Goal: Task Accomplishment & Management: Use online tool/utility

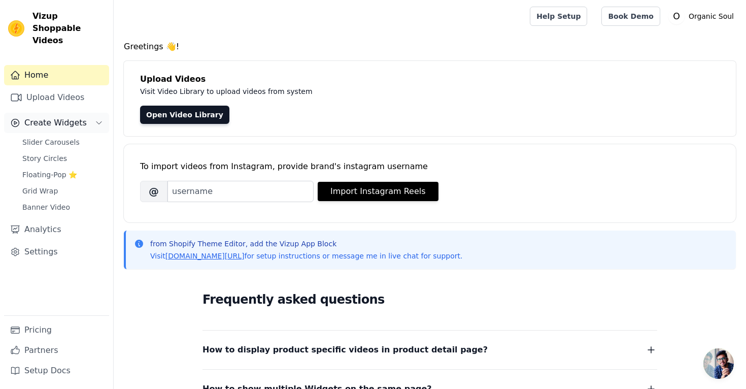
click at [54, 117] on span "Create Widgets" at bounding box center [55, 123] width 62 height 12
click at [54, 119] on button "Create Widgets" at bounding box center [56, 123] width 105 height 20
click at [53, 137] on span "Slider Carousels" at bounding box center [50, 142] width 57 height 10
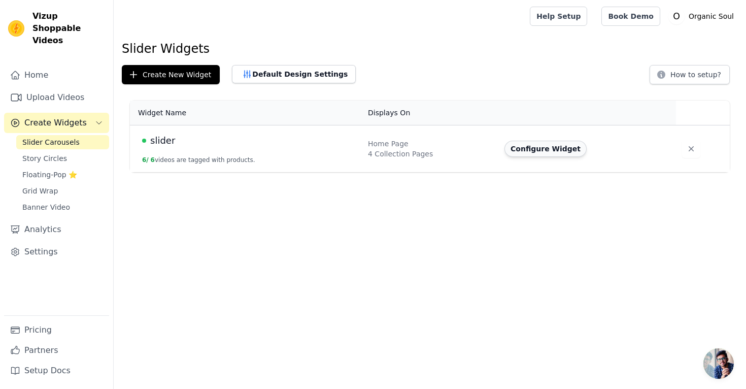
click at [558, 146] on button "Configure Widget" at bounding box center [545, 148] width 82 height 16
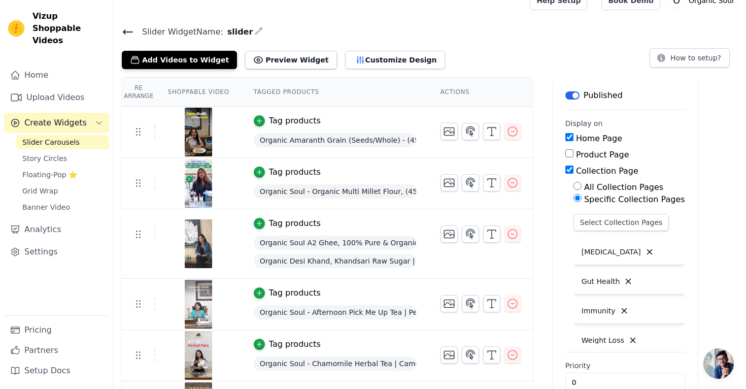
scroll to position [11, 0]
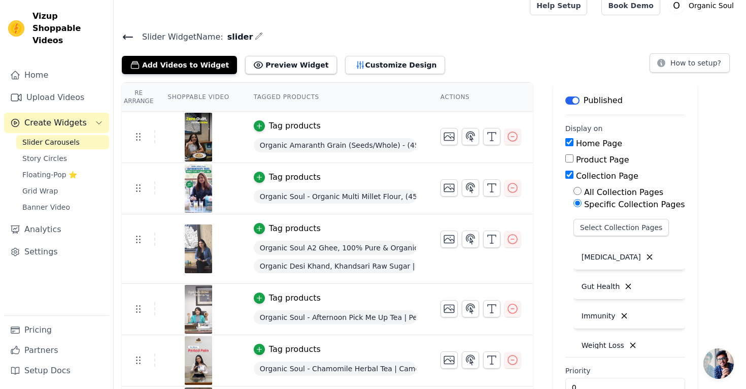
click at [376, 53] on div "Add Videos to Widget Preview Widget Customize Design" at bounding box center [287, 63] width 331 height 22
click at [376, 60] on button "Customize Design" at bounding box center [395, 65] width 100 height 18
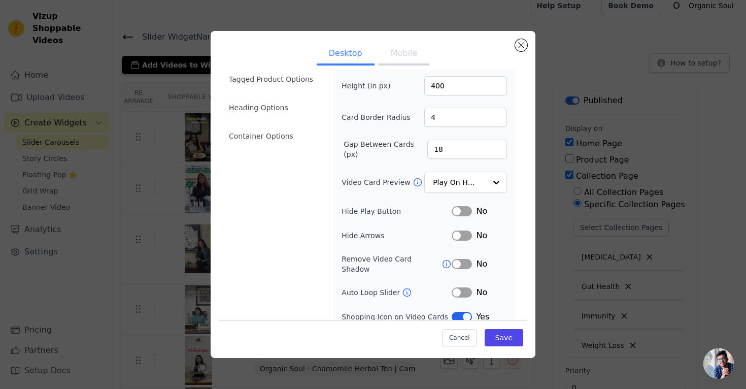
scroll to position [43, 0]
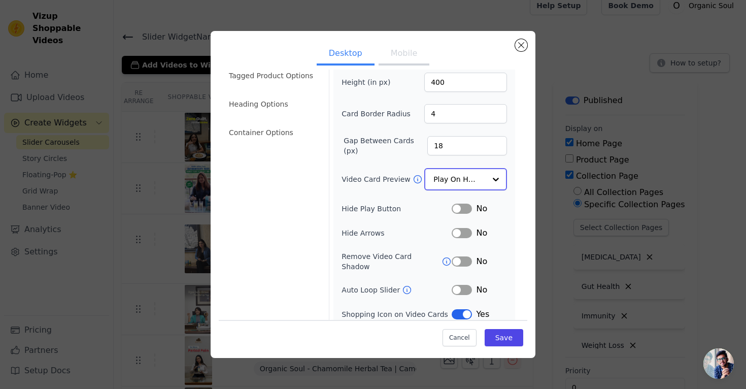
click at [466, 175] on input "Video Card Preview" at bounding box center [459, 179] width 52 height 20
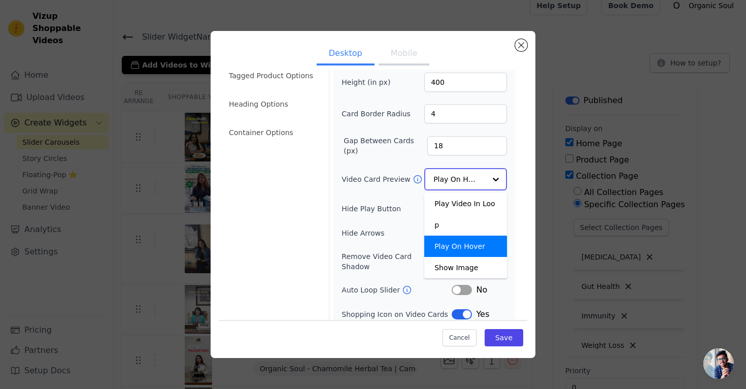
click at [477, 182] on input "Video Card Preview" at bounding box center [459, 179] width 52 height 20
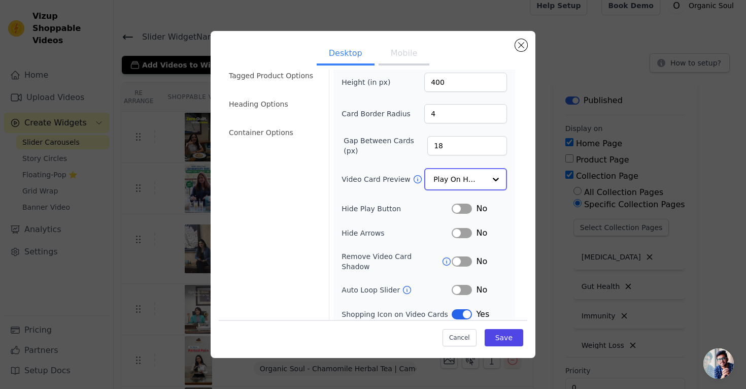
click at [477, 182] on input "Video Card Preview" at bounding box center [459, 179] width 52 height 20
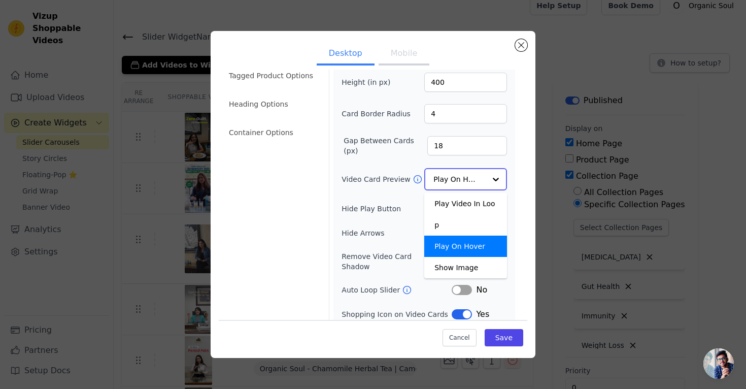
click at [477, 182] on input "Video Card Preview" at bounding box center [459, 179] width 52 height 20
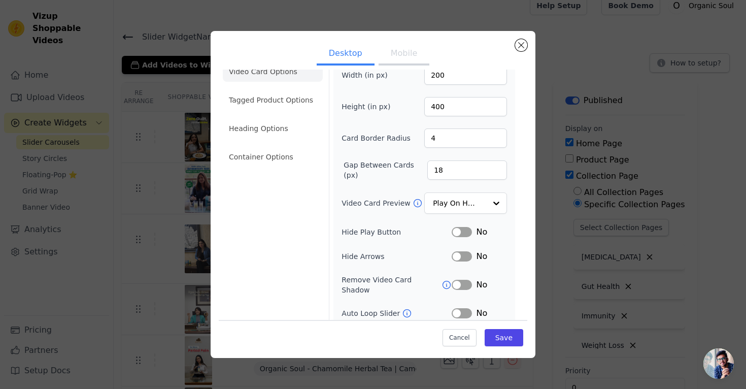
scroll to position [25, 0]
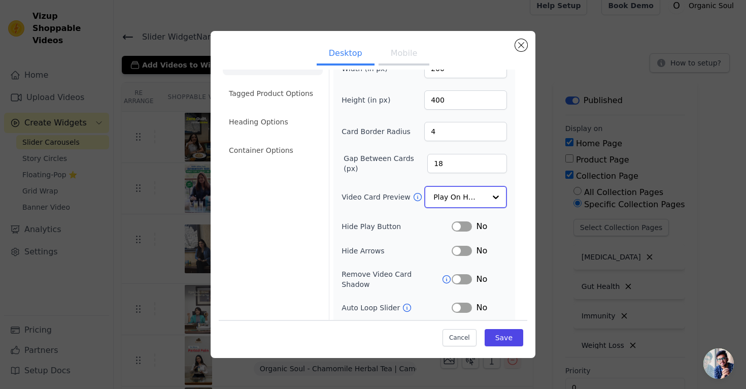
click at [467, 197] on input "Video Card Preview" at bounding box center [459, 197] width 52 height 20
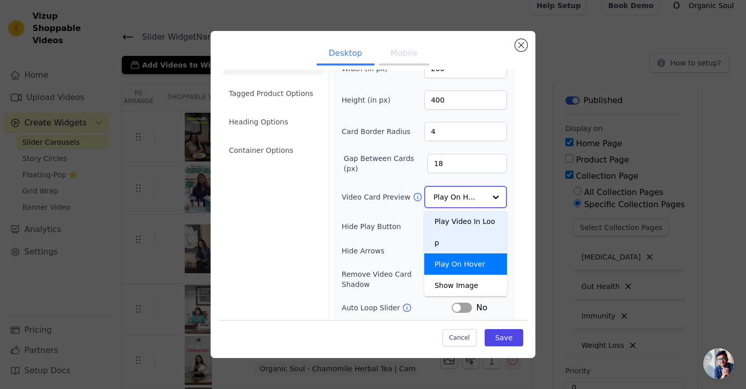
click at [458, 224] on div "Play Video In Loop" at bounding box center [465, 231] width 83 height 43
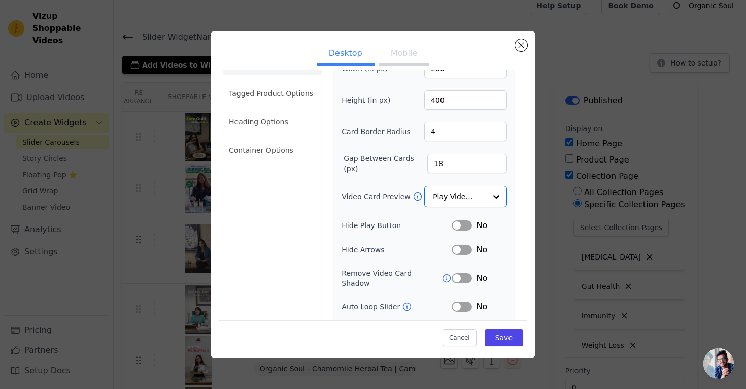
click at [464, 224] on button "Label" at bounding box center [461, 225] width 20 height 10
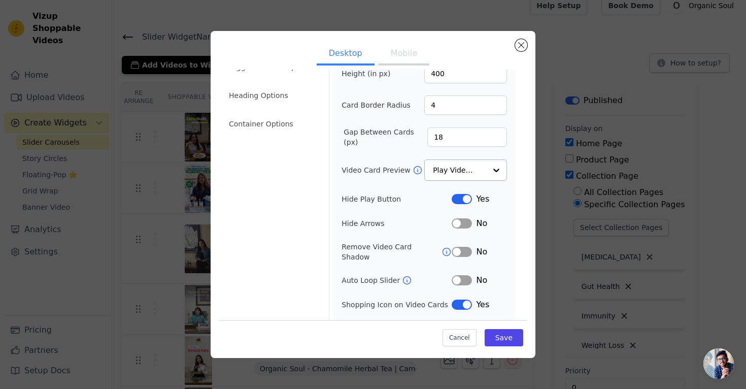
click at [466, 223] on button "Label" at bounding box center [461, 223] width 20 height 10
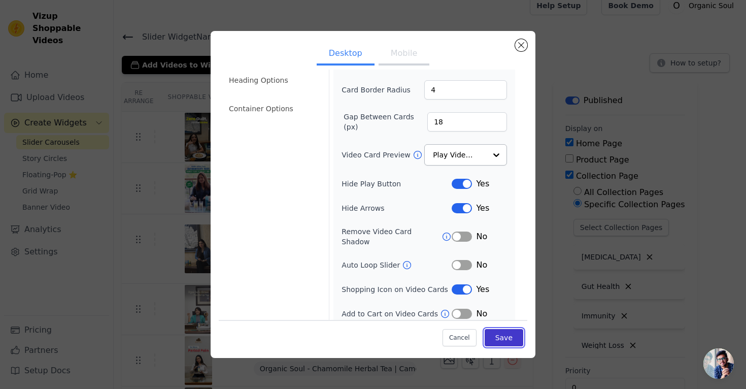
click at [510, 333] on button "Save" at bounding box center [503, 336] width 39 height 17
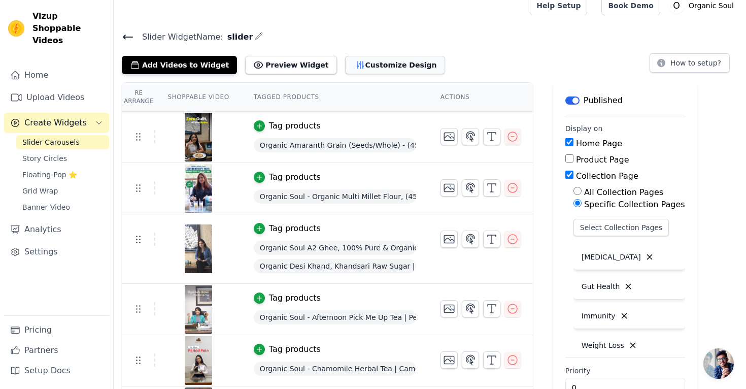
click at [360, 61] on button "Customize Design" at bounding box center [395, 65] width 100 height 18
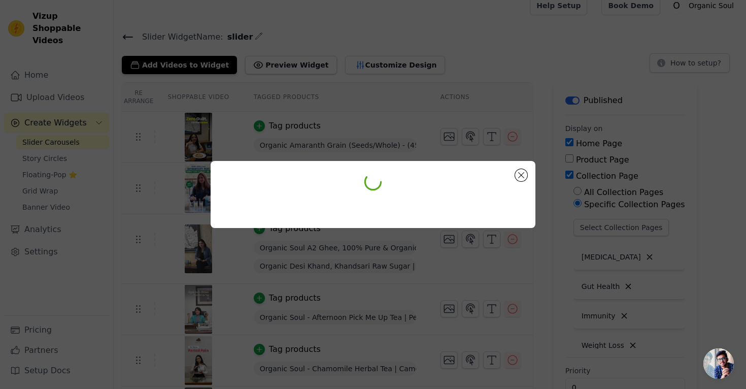
scroll to position [0, 0]
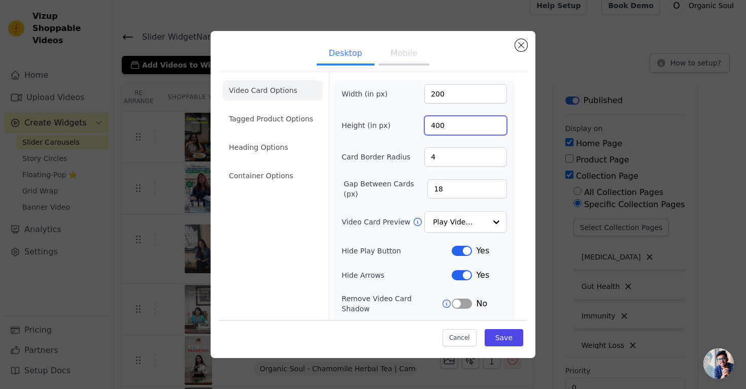
drag, startPoint x: 456, startPoint y: 127, endPoint x: 429, endPoint y: 127, distance: 27.4
click at [429, 127] on input "400" at bounding box center [465, 125] width 83 height 19
type input "500"
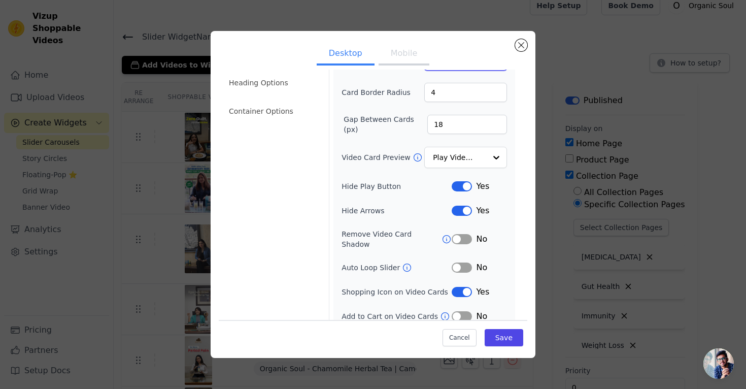
scroll to position [67, 0]
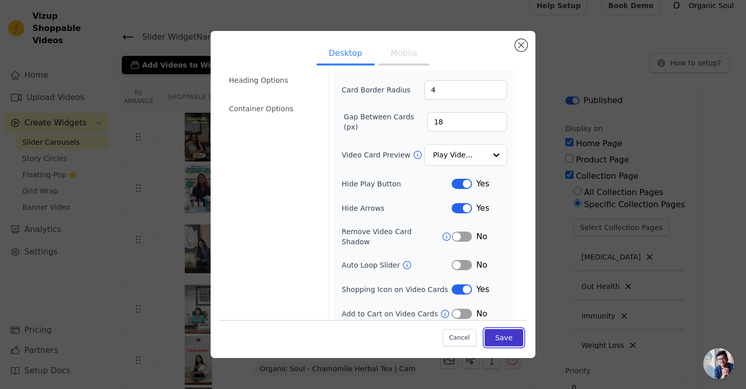
click at [494, 338] on button "Save" at bounding box center [503, 336] width 39 height 17
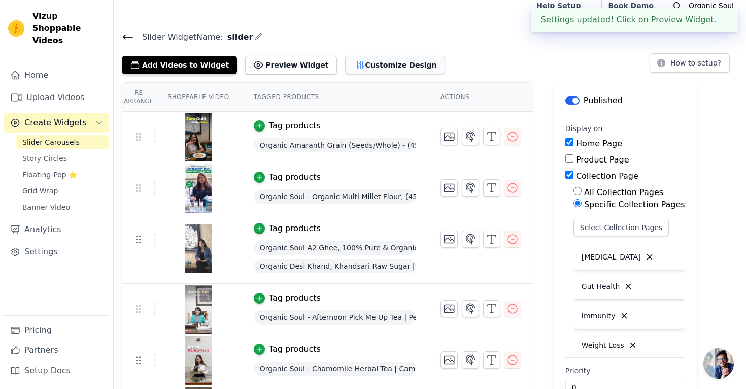
click at [346, 57] on button "Customize Design" at bounding box center [395, 65] width 100 height 18
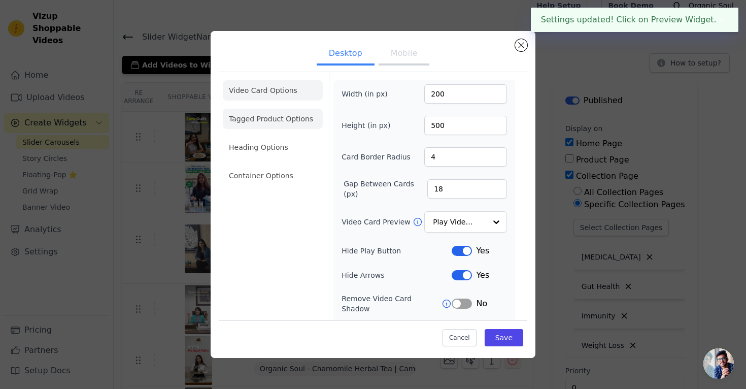
click at [261, 121] on li "Tagged Product Options" at bounding box center [273, 119] width 100 height 20
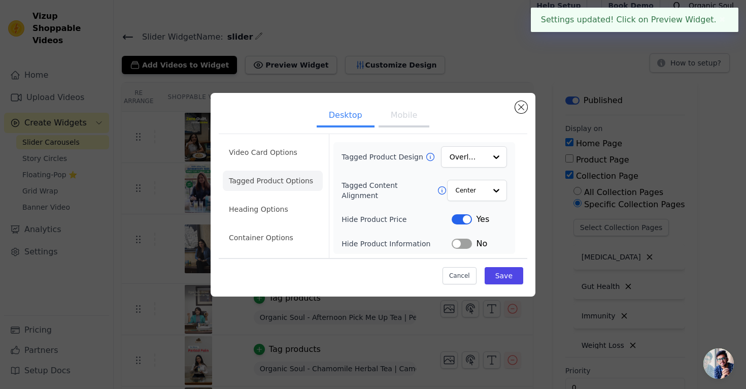
click at [361, 113] on button "Desktop" at bounding box center [345, 116] width 58 height 22
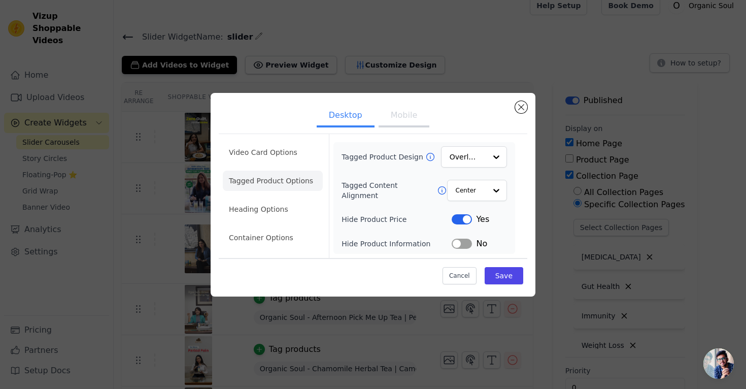
click at [389, 122] on button "Mobile" at bounding box center [403, 116] width 51 height 22
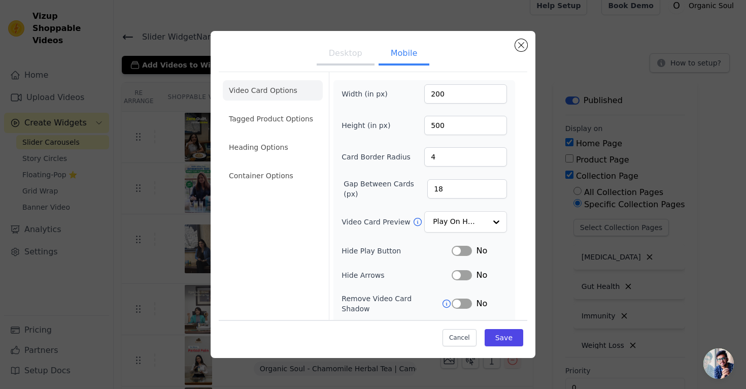
click at [337, 58] on button "Desktop" at bounding box center [345, 54] width 58 height 22
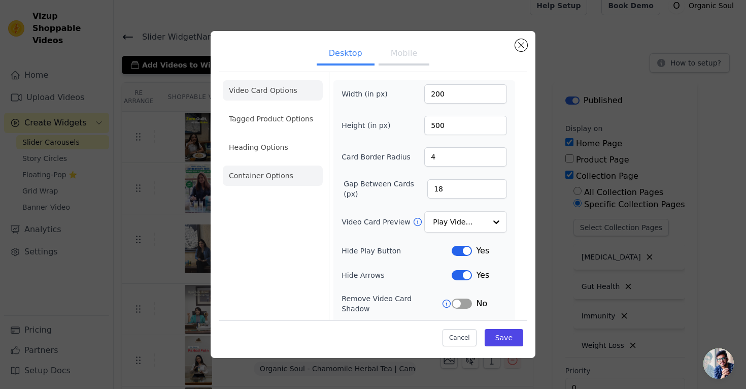
click at [261, 175] on li "Container Options" at bounding box center [273, 175] width 100 height 20
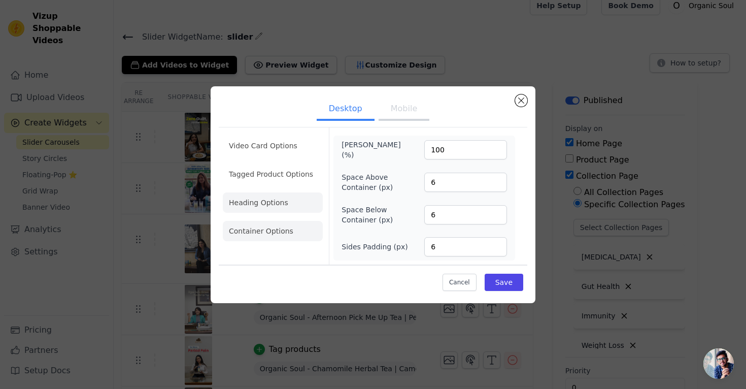
click at [279, 210] on li "Heading Options" at bounding box center [273, 202] width 100 height 20
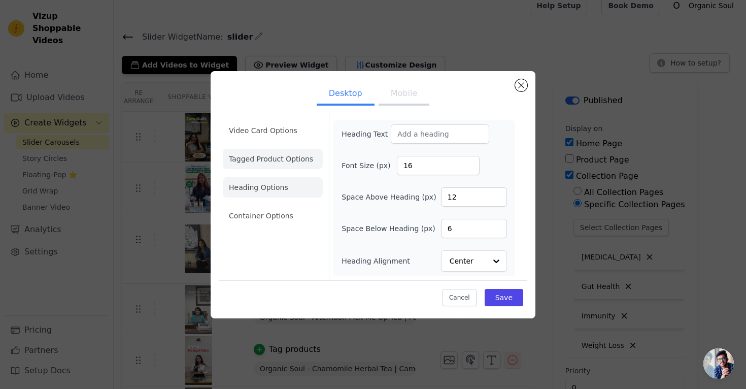
click at [267, 159] on li "Tagged Product Options" at bounding box center [273, 159] width 100 height 20
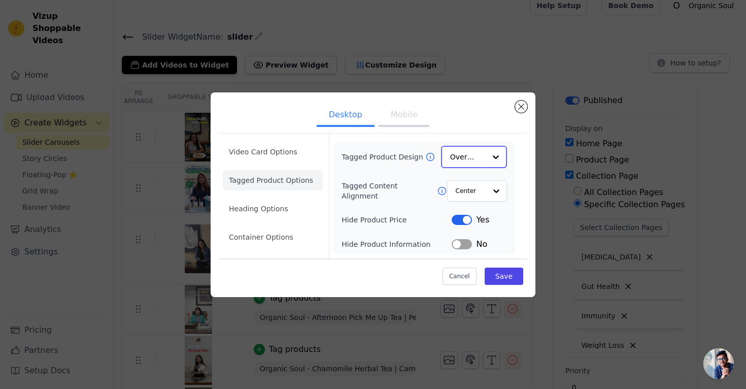
click at [479, 162] on input "Tagged Product Design" at bounding box center [468, 157] width 36 height 20
click at [469, 177] on div "Card" at bounding box center [474, 180] width 66 height 21
click at [487, 190] on div at bounding box center [495, 190] width 20 height 20
click at [522, 207] on div "Video Card Options Tagged Product Options Heading Options Container Options Tag…" at bounding box center [373, 195] width 308 height 124
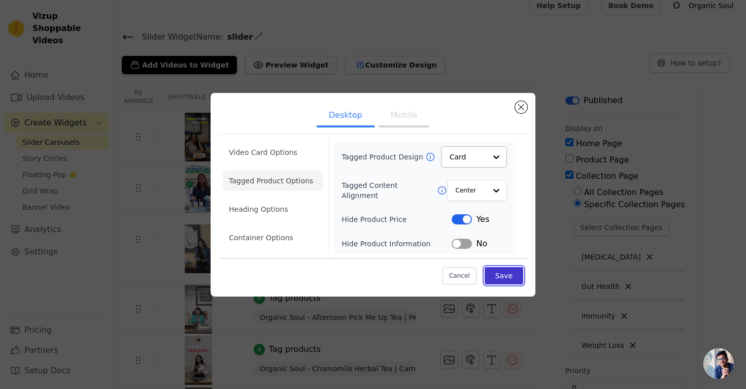
click at [510, 275] on button "Save" at bounding box center [503, 275] width 39 height 17
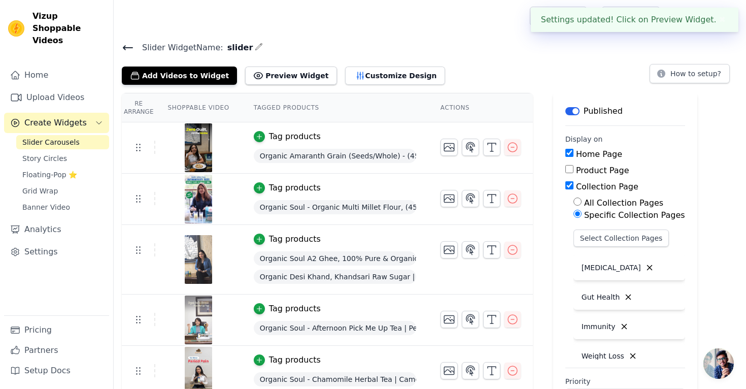
scroll to position [11, 0]
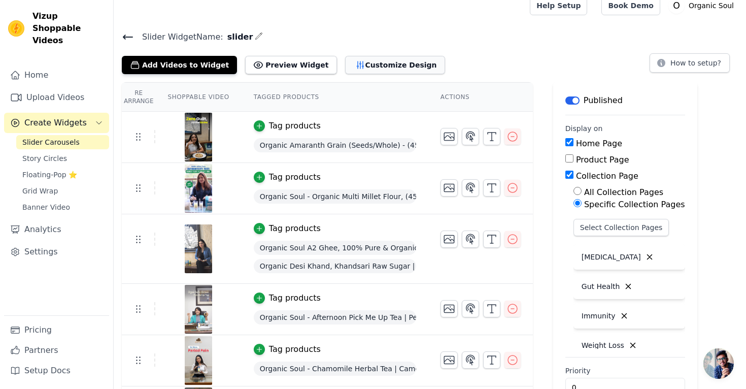
click at [355, 69] on icon "button" at bounding box center [360, 65] width 10 height 10
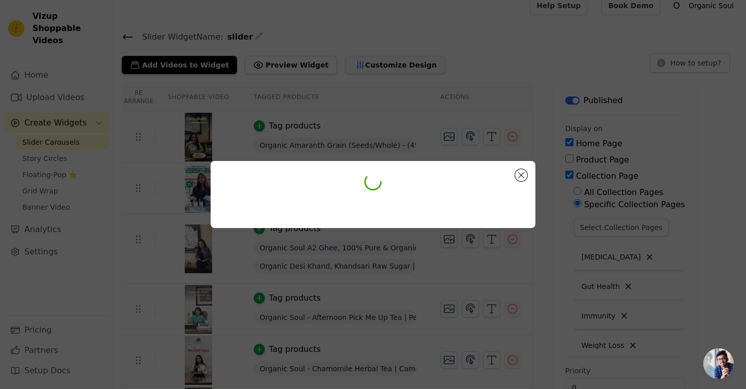
scroll to position [0, 0]
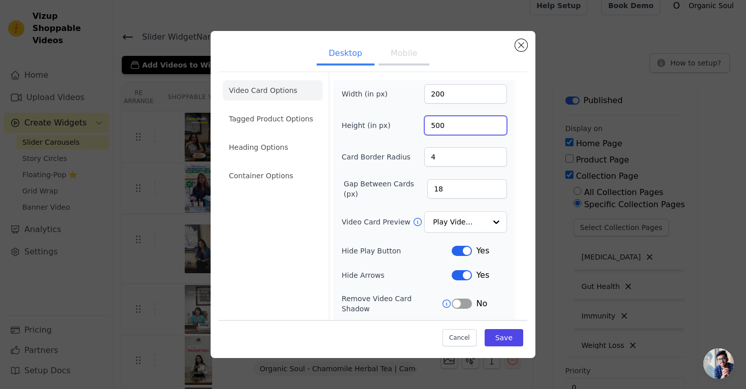
drag, startPoint x: 457, startPoint y: 122, endPoint x: 417, endPoint y: 122, distance: 40.1
click at [417, 122] on div "Height (in px) 500" at bounding box center [423, 125] width 165 height 19
type input "400"
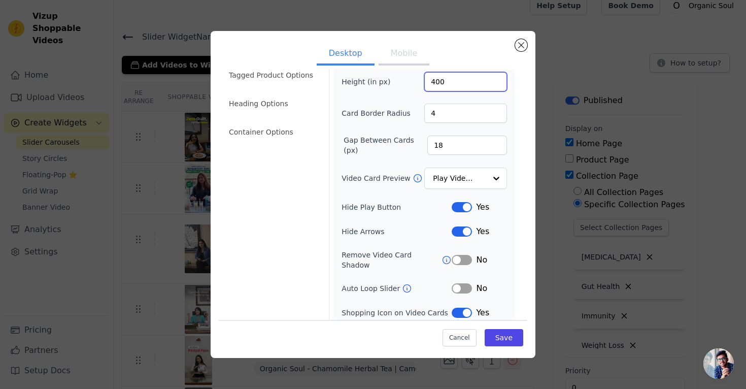
scroll to position [45, 0]
click at [472, 186] on input "Video Card Preview" at bounding box center [459, 177] width 52 height 20
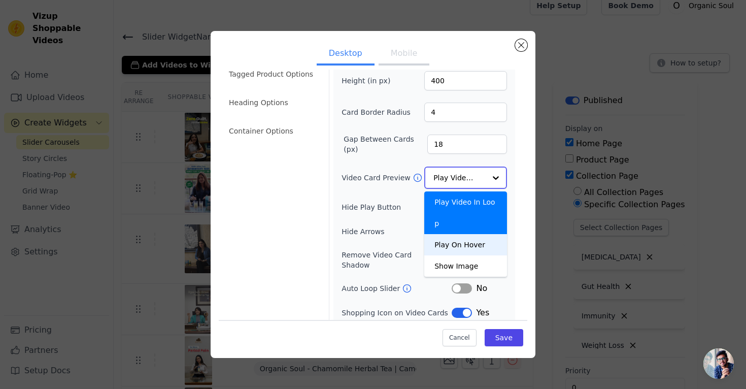
click at [465, 234] on div "Play On Hover" at bounding box center [465, 244] width 83 height 21
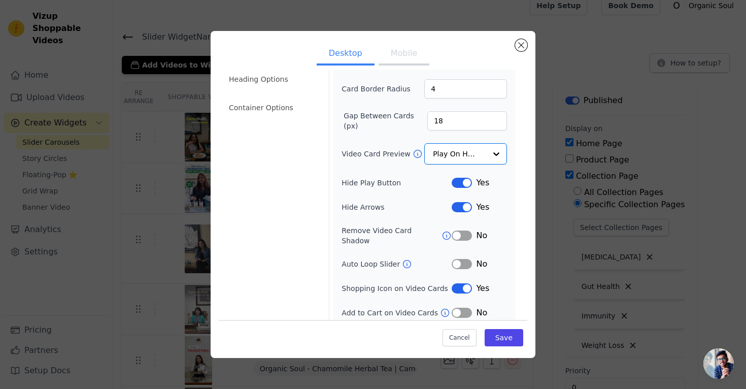
drag, startPoint x: 466, startPoint y: 186, endPoint x: 467, endPoint y: 192, distance: 5.6
click at [467, 186] on button "Label" at bounding box center [461, 183] width 20 height 10
click at [464, 211] on button "Label" at bounding box center [461, 208] width 20 height 10
click at [458, 284] on button "Label" at bounding box center [461, 289] width 20 height 10
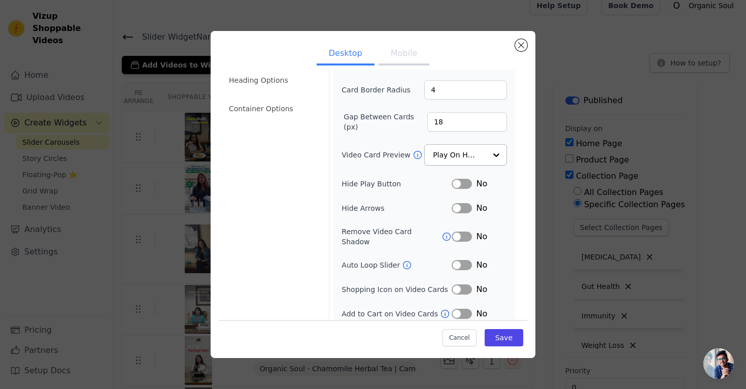
click at [465, 284] on button "Label" at bounding box center [461, 289] width 20 height 10
click at [276, 105] on li "Container Options" at bounding box center [273, 108] width 100 height 20
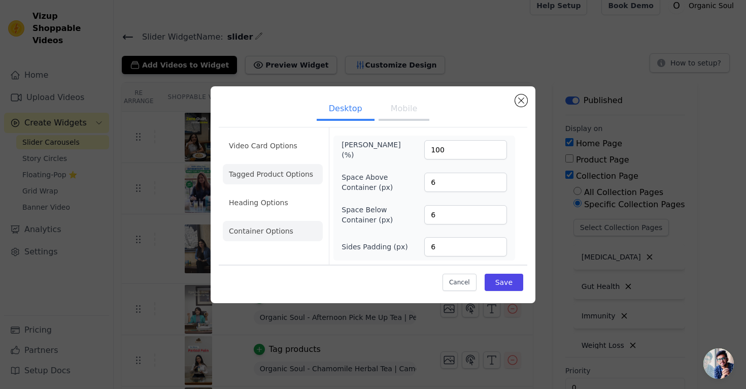
click at [269, 182] on li "Tagged Product Options" at bounding box center [273, 174] width 100 height 20
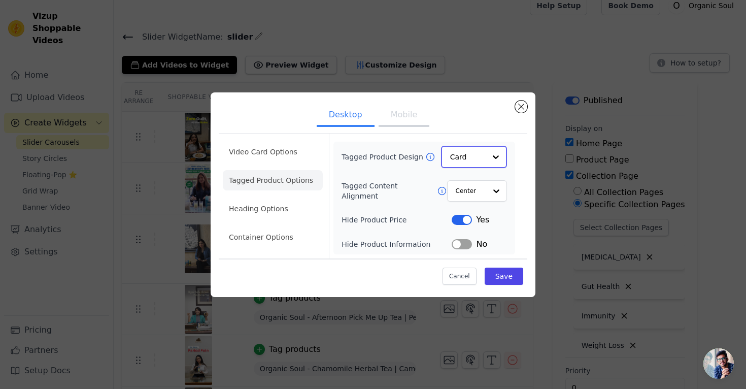
click at [463, 152] on input "Tagged Product Design" at bounding box center [468, 157] width 36 height 20
click at [471, 207] on div "Overlay" at bounding box center [474, 202] width 66 height 21
click at [507, 270] on button "Save" at bounding box center [503, 275] width 39 height 17
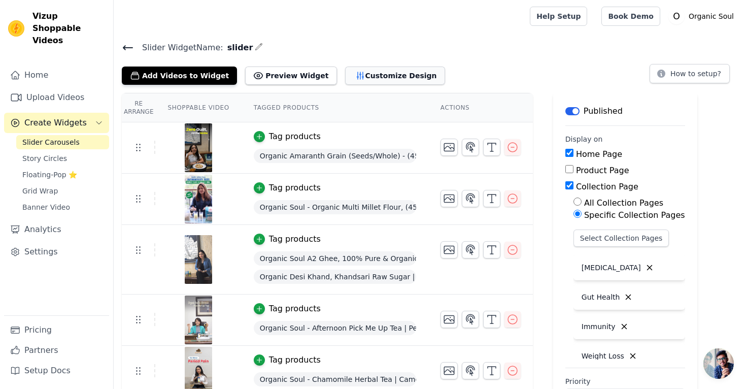
click at [355, 73] on button "Customize Design" at bounding box center [395, 75] width 100 height 18
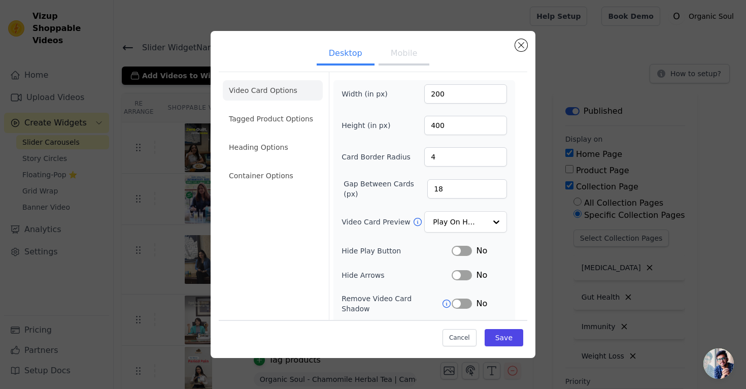
click at [411, 55] on button "Mobile" at bounding box center [403, 54] width 51 height 22
click at [344, 45] on button "Desktop" at bounding box center [345, 54] width 58 height 22
click at [391, 60] on button "Mobile" at bounding box center [403, 54] width 51 height 22
click at [343, 46] on button "Desktop" at bounding box center [345, 54] width 58 height 22
click at [411, 51] on button "Mobile" at bounding box center [403, 54] width 51 height 22
